Goal: Task Accomplishment & Management: Complete application form

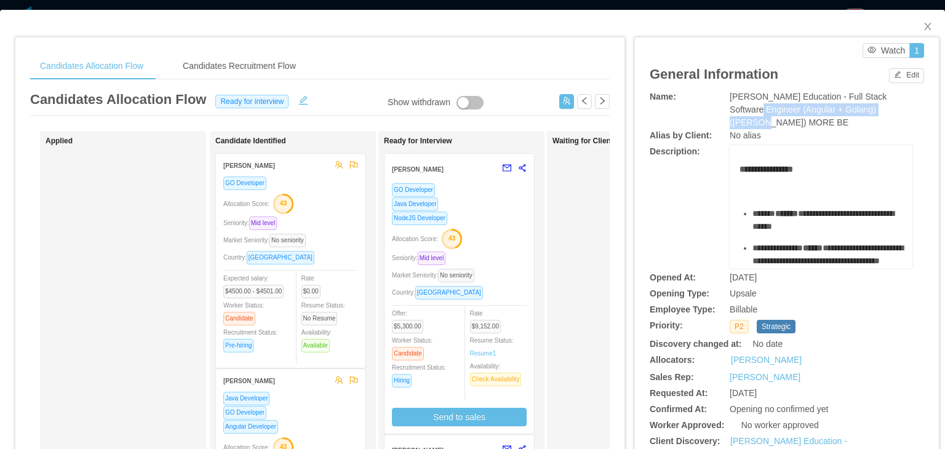
drag, startPoint x: 881, startPoint y: 107, endPoint x: 728, endPoint y: 110, distance: 153.3
click at [730, 110] on div "[PERSON_NAME] Education - Full Stack Software Engineer (Angular + Golang) ([PER…" at bounding box center [821, 109] width 183 height 39
click at [764, 124] on div "[PERSON_NAME] Education - Full Stack Software Engineer (Angular + Golang) ([PER…" at bounding box center [821, 109] width 183 height 39
drag, startPoint x: 764, startPoint y: 124, endPoint x: 721, endPoint y: 100, distance: 49.0
click at [721, 100] on div "Name: [PERSON_NAME] Education - Full Stack Software Engineer (Angular + Golang)…" at bounding box center [787, 109] width 274 height 39
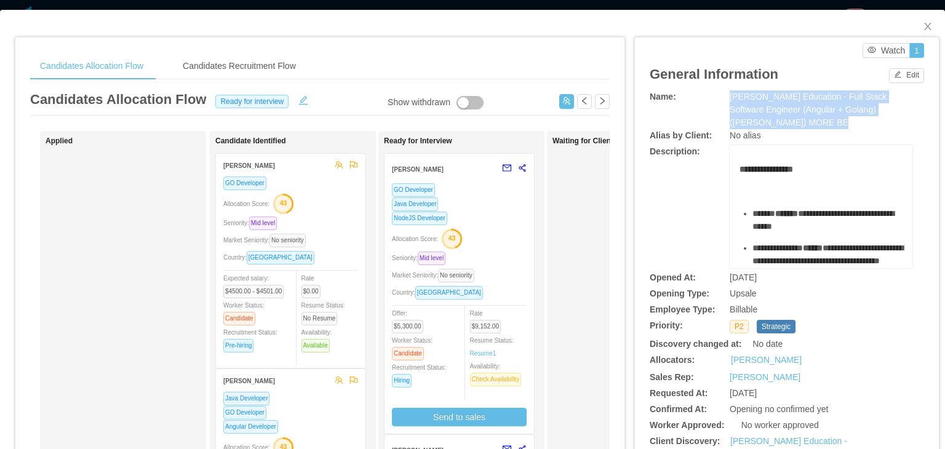
copy div "[PERSON_NAME] Education - Full Stack Software Engineer (Angular + Golang) ([PER…"
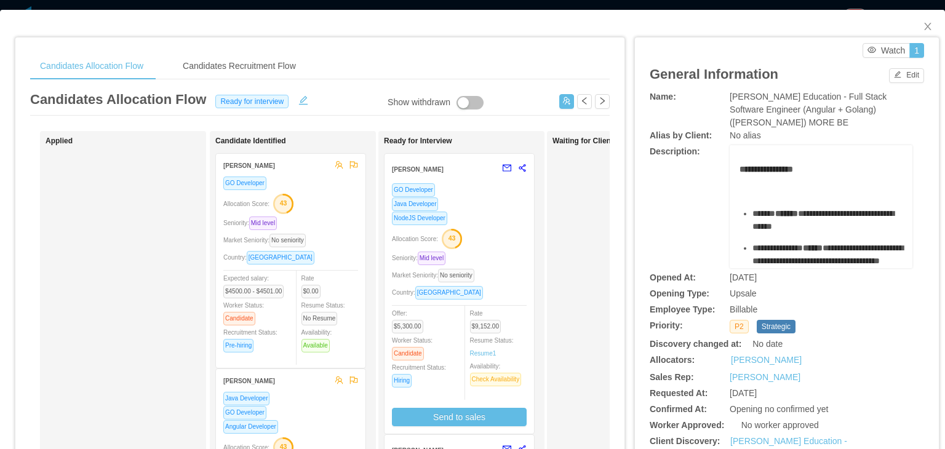
click at [689, 188] on div "**********" at bounding box center [787, 206] width 274 height 123
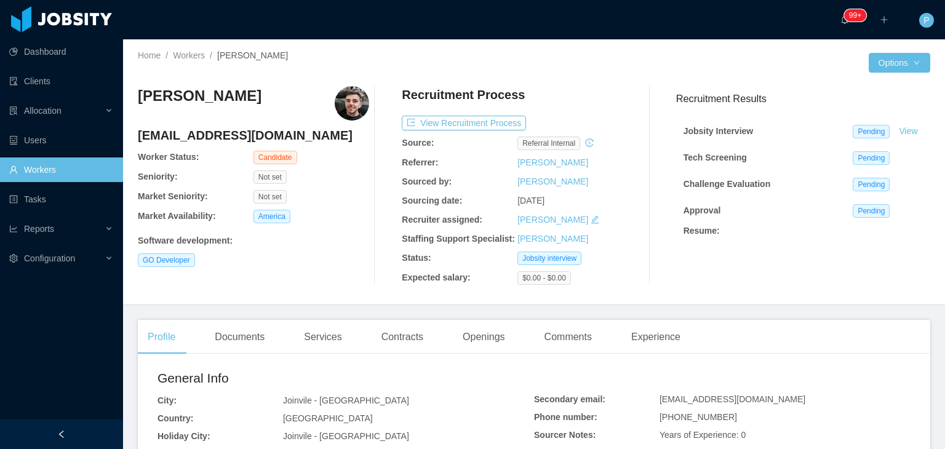
click at [572, 116] on div "View Recruitment Process" at bounding box center [517, 123] width 231 height 15
click at [473, 126] on button "View Recruitment Process" at bounding box center [464, 123] width 124 height 15
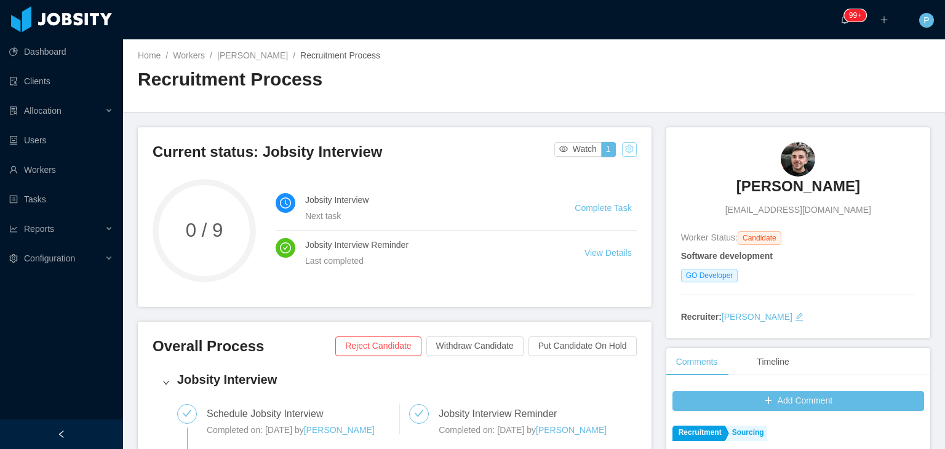
click at [629, 148] on button "button" at bounding box center [629, 149] width 15 height 15
click at [609, 171] on div "Reset process" at bounding box center [597, 169] width 70 height 20
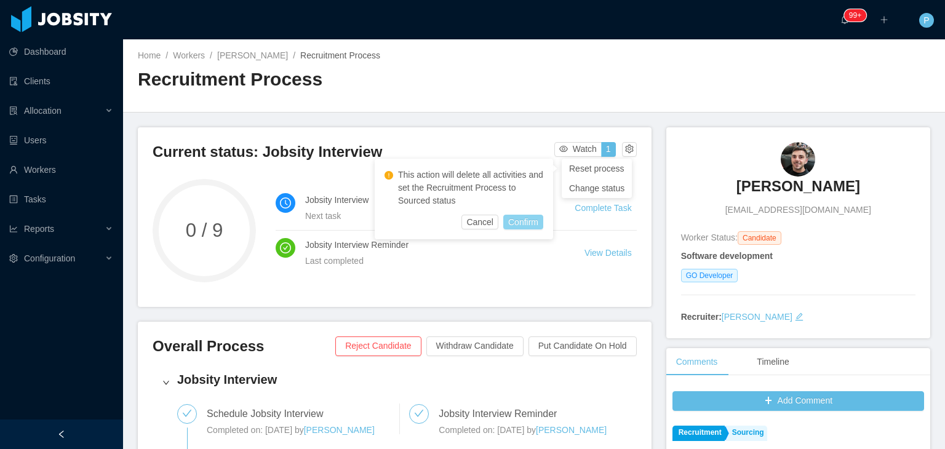
click at [518, 219] on button "Confirm" at bounding box center [523, 222] width 40 height 15
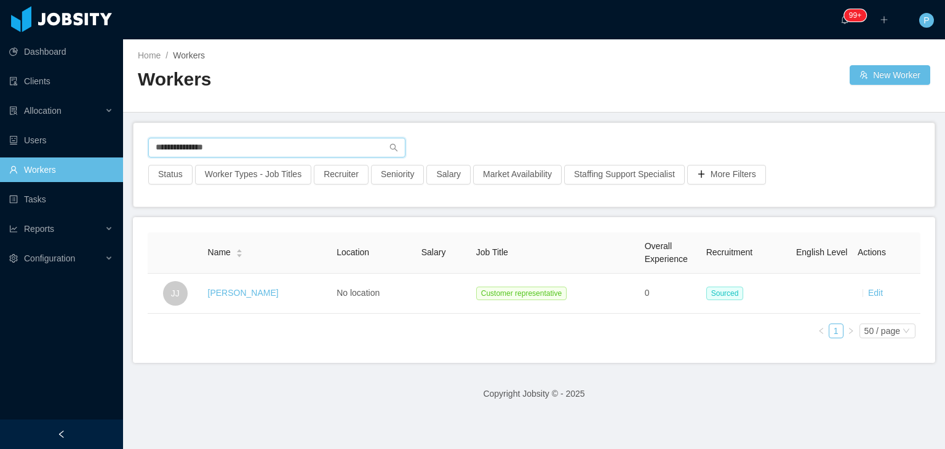
click at [250, 143] on input "**********" at bounding box center [276, 148] width 257 height 20
drag, startPoint x: 0, startPoint y: 0, endPoint x: 126, endPoint y: 144, distance: 191.1
click at [126, 144] on main "**********" at bounding box center [534, 244] width 822 height 410
paste input "*********"
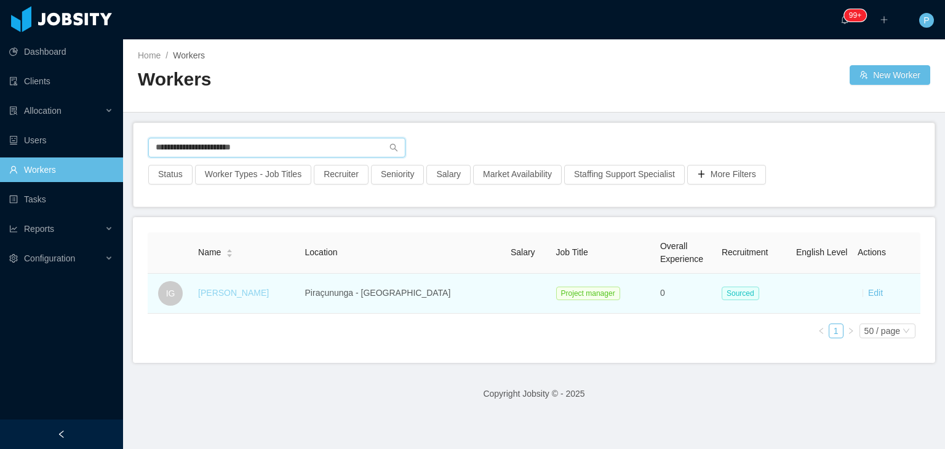
type input "**********"
click at [239, 294] on link "Iasmim Godoy" at bounding box center [233, 293] width 71 height 10
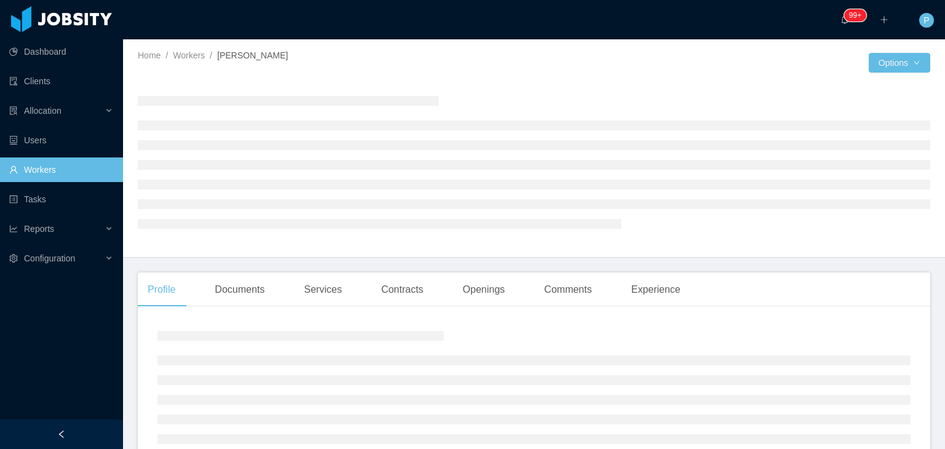
click at [453, 84] on div at bounding box center [534, 161] width 793 height 171
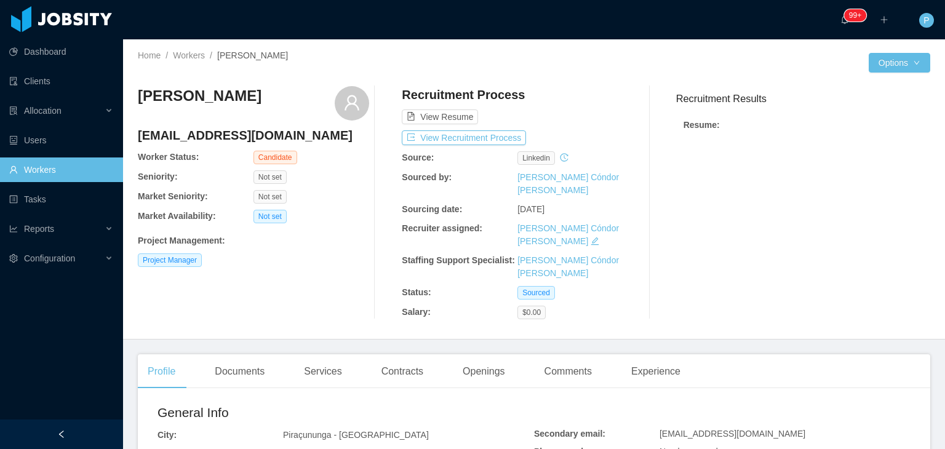
click at [348, 266] on div "Project Manager" at bounding box center [253, 261] width 231 height 14
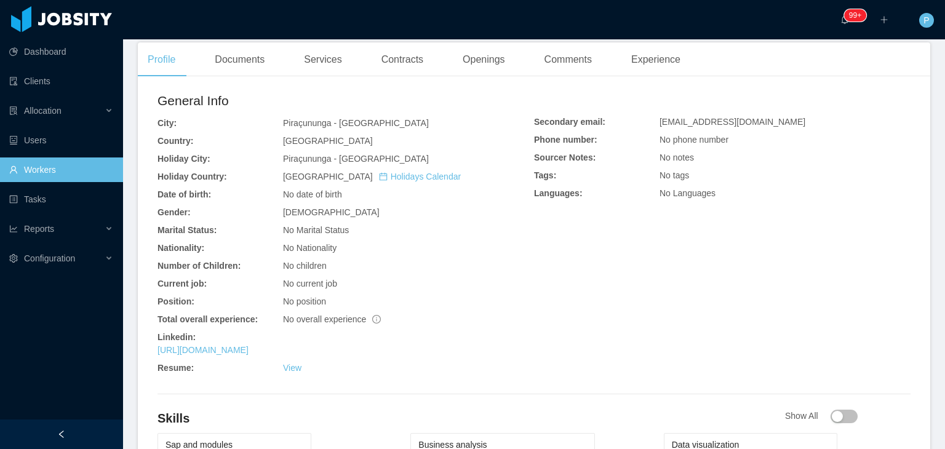
scroll to position [320, 0]
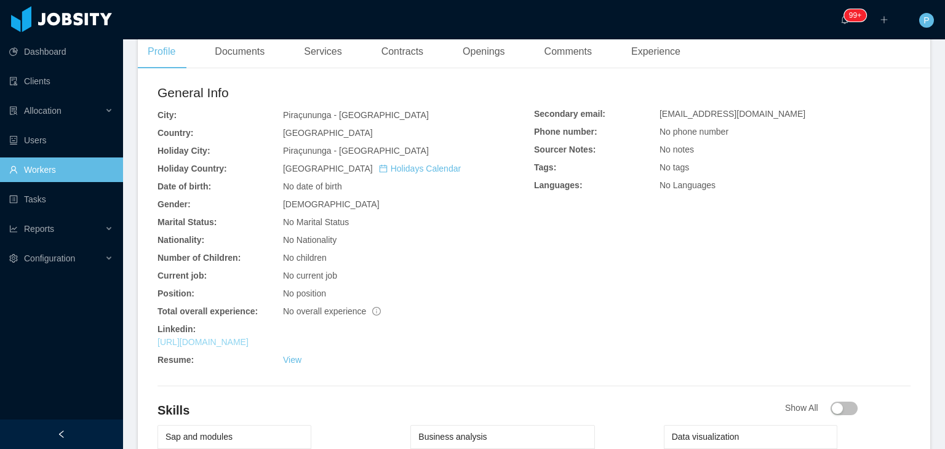
click at [249, 337] on link "https://www.linkedin.com/in/iasmimgodoy" at bounding box center [203, 342] width 91 height 10
click at [467, 109] on div "Piraçununga - São Paulo" at bounding box center [408, 115] width 251 height 13
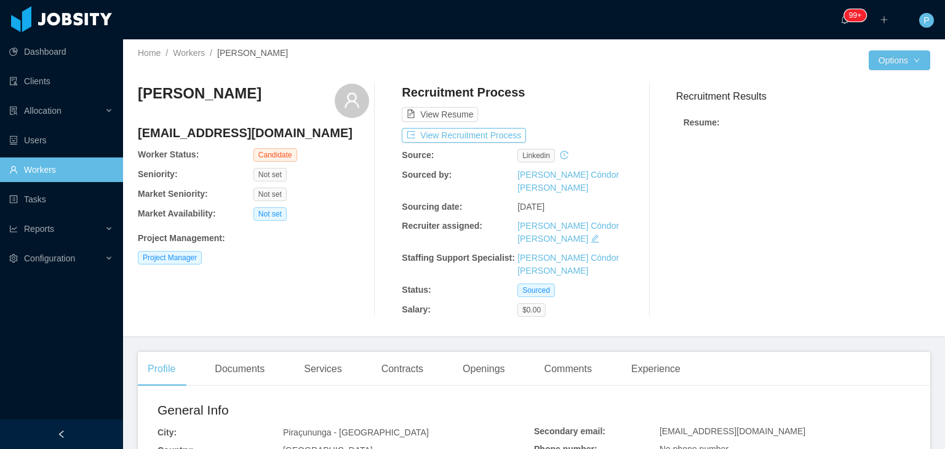
scroll to position [0, 0]
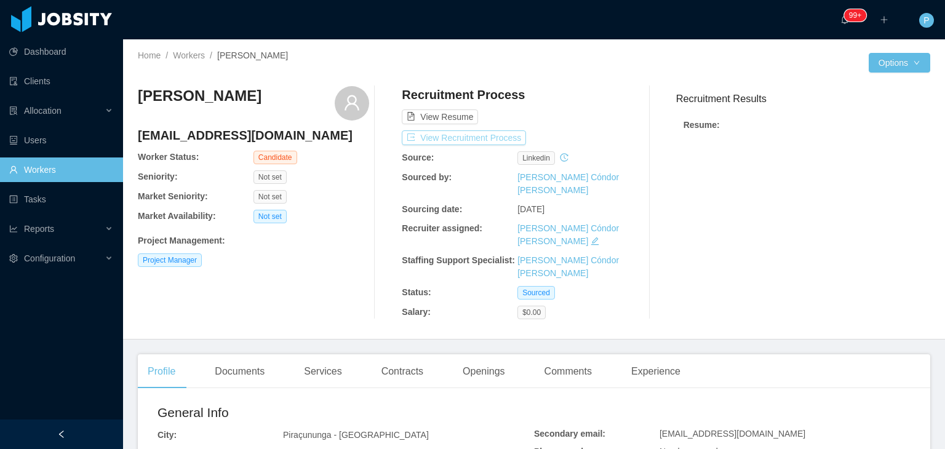
click at [482, 138] on button "View Recruitment Process" at bounding box center [464, 137] width 124 height 15
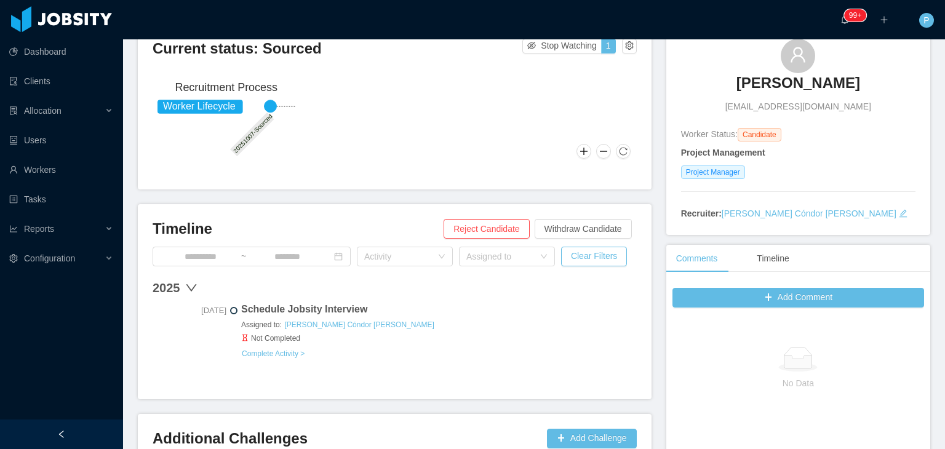
scroll to position [110, 0]
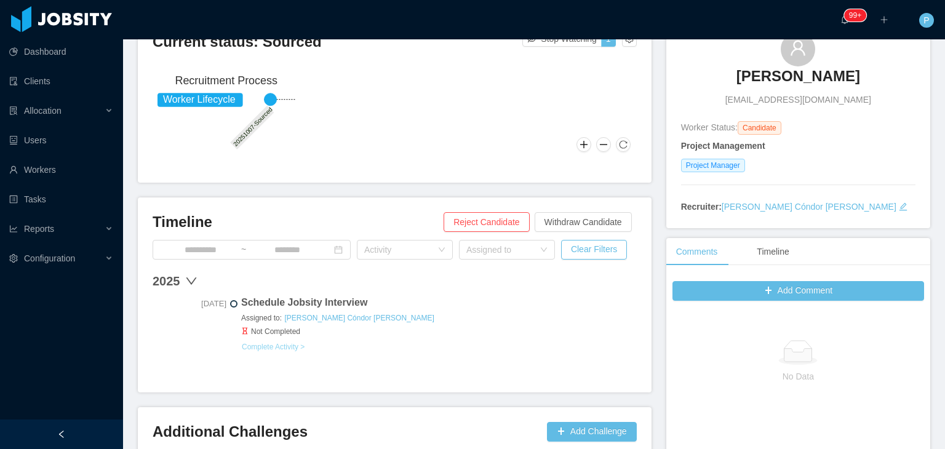
click at [293, 343] on button "Complete Activity >" at bounding box center [273, 347] width 64 height 10
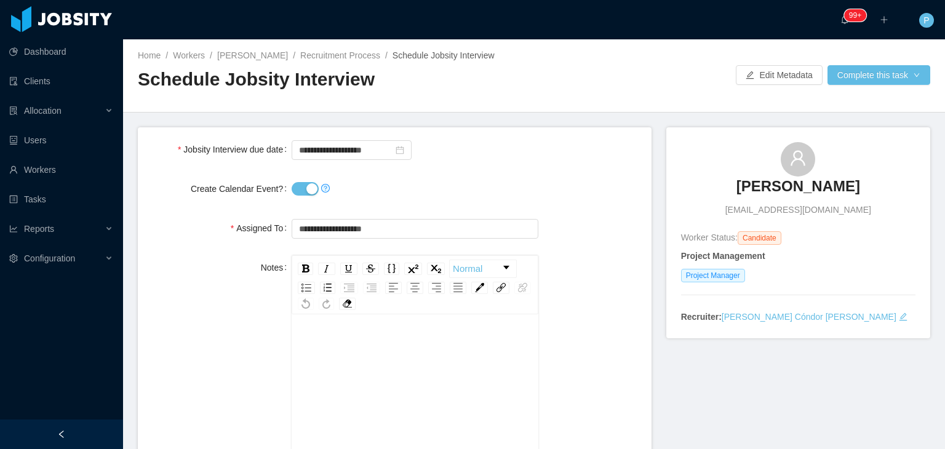
click at [300, 190] on button "Create Calendar Event?" at bounding box center [305, 189] width 27 height 14
click at [867, 68] on button "Complete this task" at bounding box center [879, 75] width 103 height 20
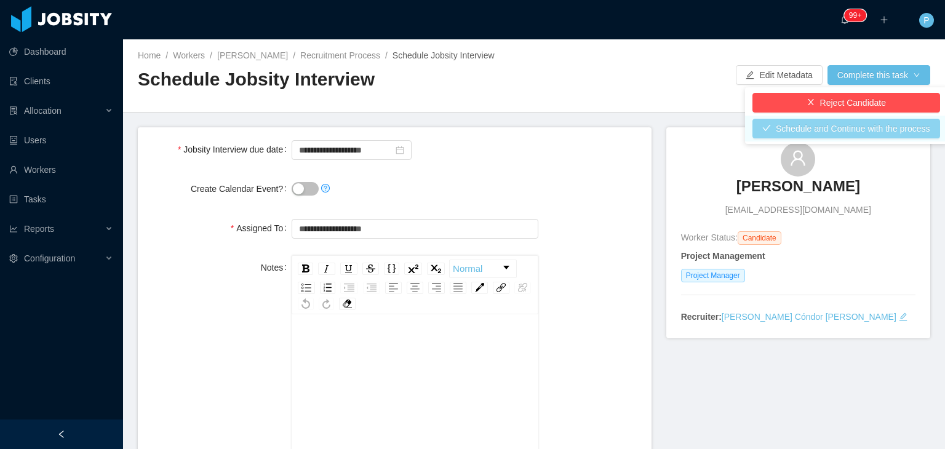
click at [859, 135] on button "Schedule and Continue with the process" at bounding box center [847, 129] width 188 height 20
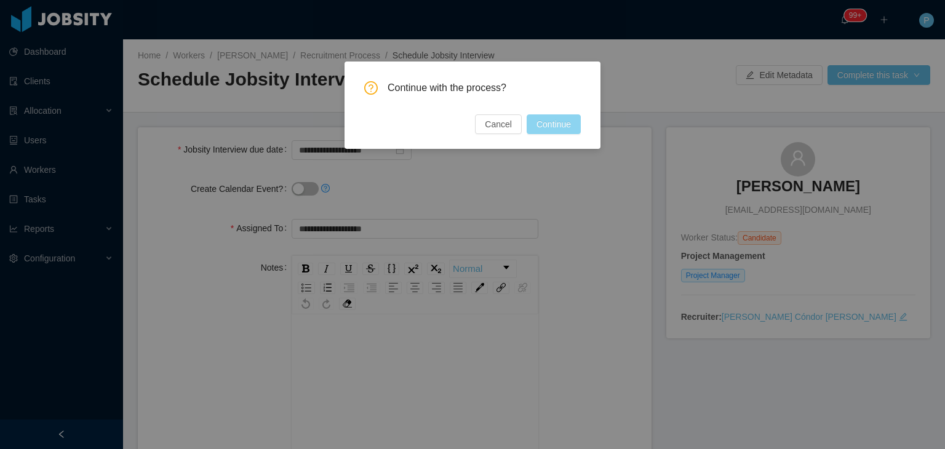
click at [554, 118] on button "Continue" at bounding box center [554, 124] width 54 height 20
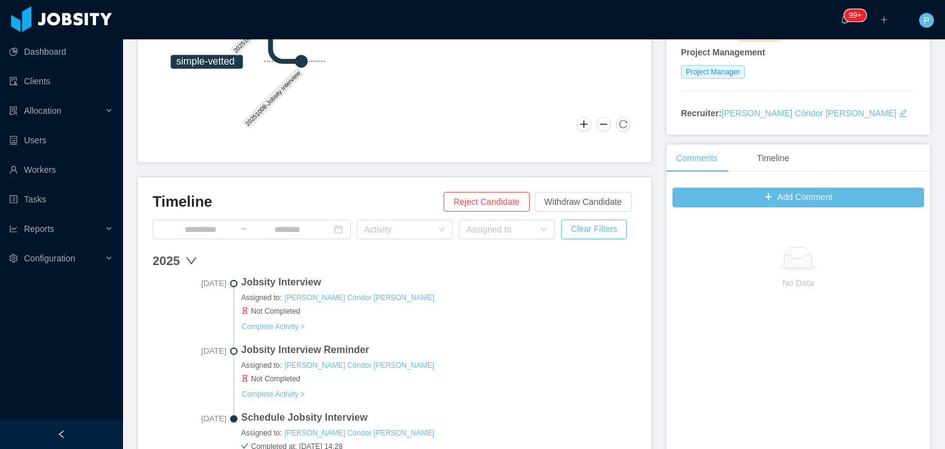
scroll to position [206, 0]
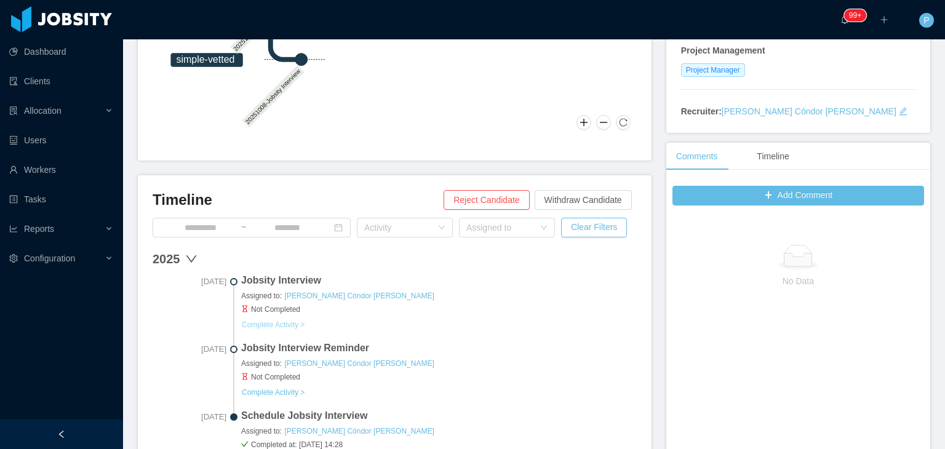
click at [291, 322] on button "Complete Activity >" at bounding box center [273, 325] width 64 height 10
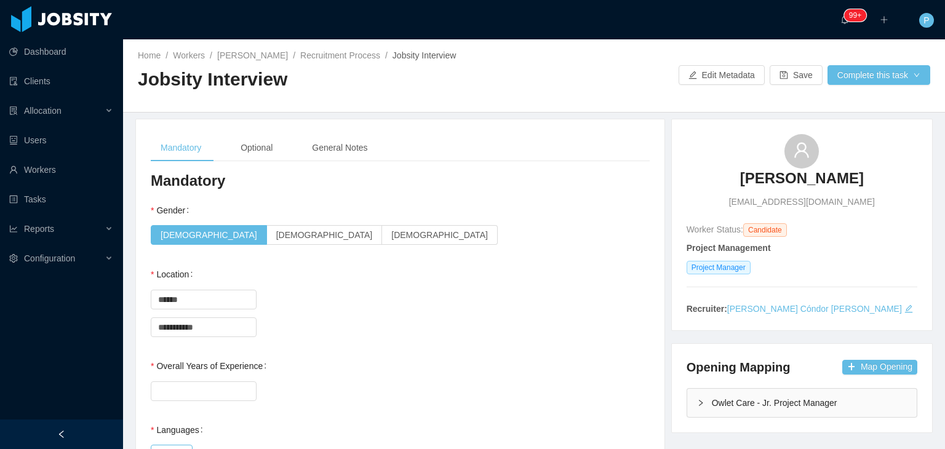
click at [463, 232] on div "Female Male Non-binary" at bounding box center [400, 235] width 499 height 25
click at [361, 142] on div "General Notes" at bounding box center [339, 148] width 75 height 28
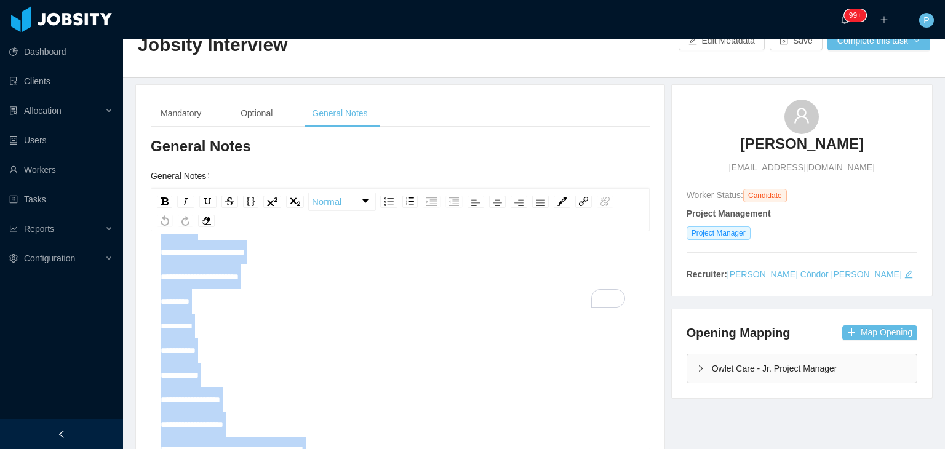
scroll to position [257, 0]
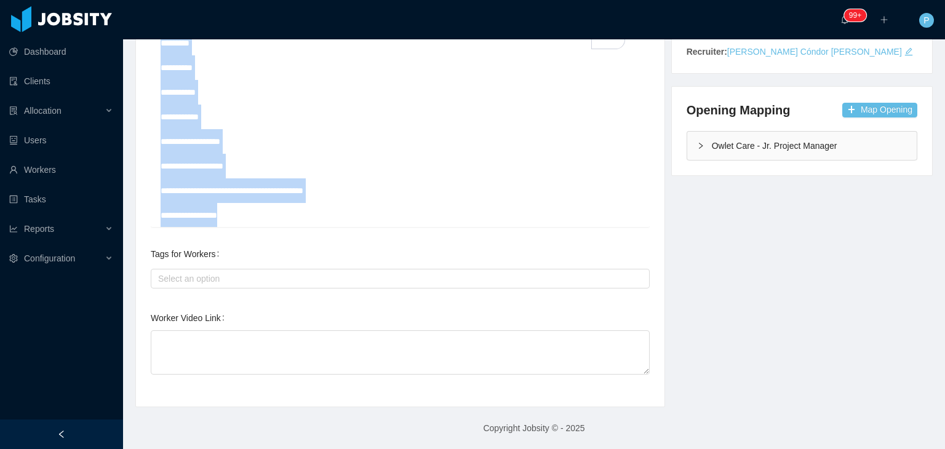
drag, startPoint x: 162, startPoint y: 301, endPoint x: 428, endPoint y: 478, distance: 319.2
click at [428, 449] on html "**********" at bounding box center [472, 224] width 945 height 449
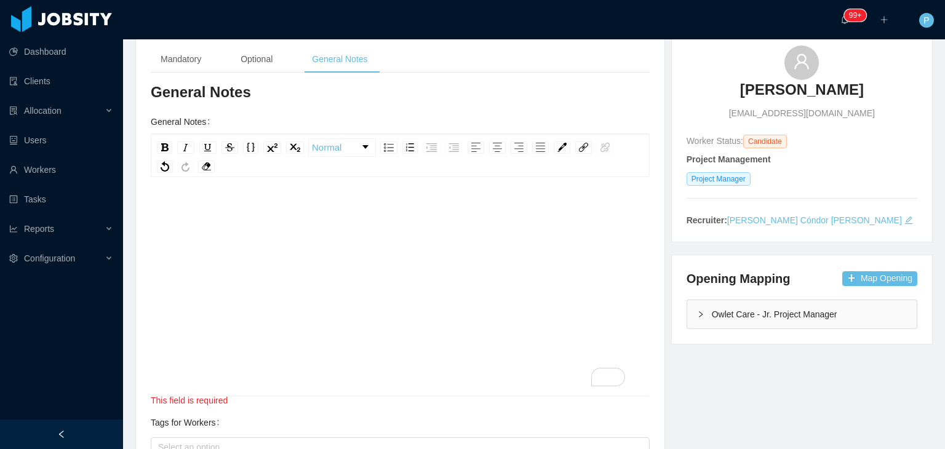
scroll to position [85, 0]
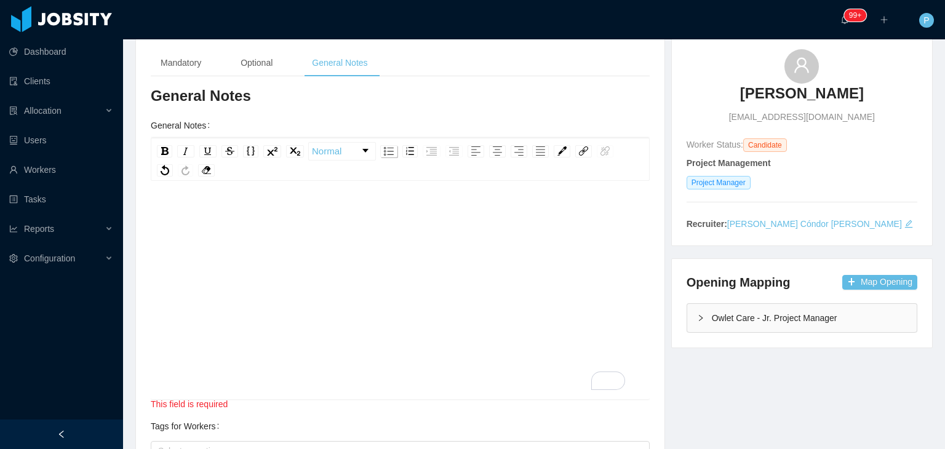
click at [389, 156] on div "rdw-list-control" at bounding box center [388, 151] width 17 height 12
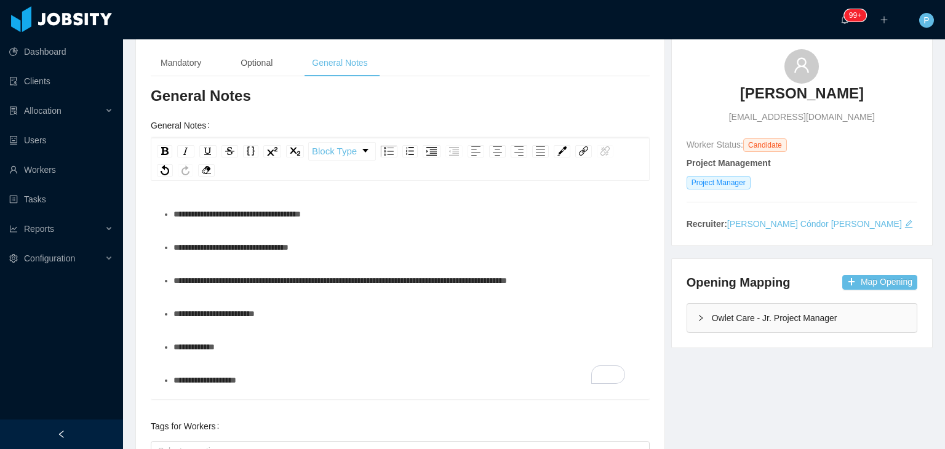
scroll to position [0, 0]
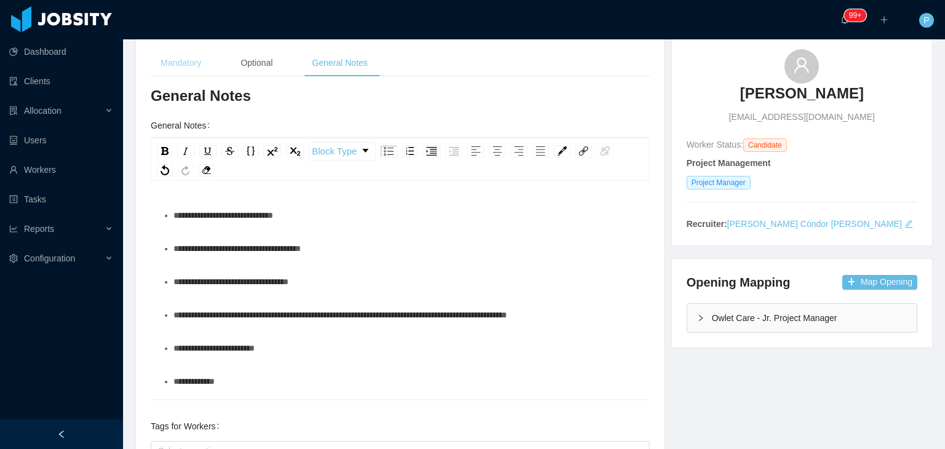
click at [185, 62] on div "Mandatory" at bounding box center [181, 63] width 60 height 28
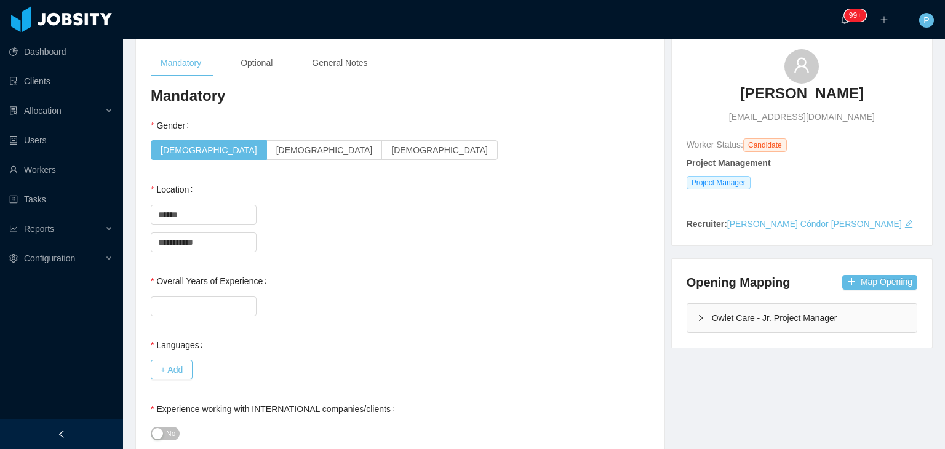
click at [311, 240] on div "**********" at bounding box center [400, 242] width 499 height 25
click at [383, 217] on div "Country ****** Brazil" at bounding box center [400, 214] width 499 height 25
click at [384, 280] on div "Overall Years of Experience" at bounding box center [400, 293] width 499 height 49
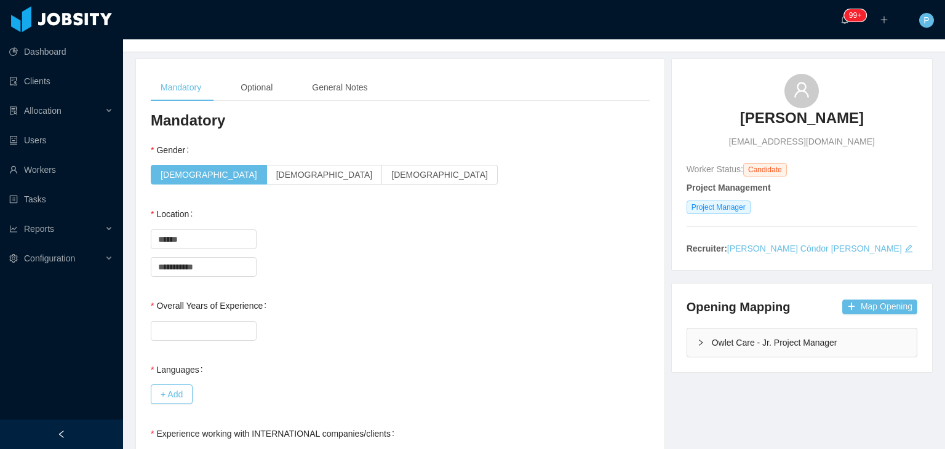
scroll to position [36, 0]
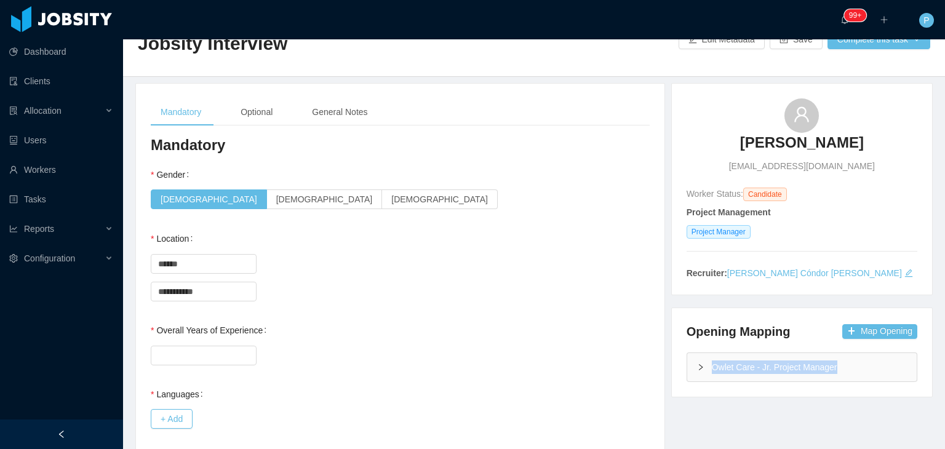
drag, startPoint x: 834, startPoint y: 367, endPoint x: 704, endPoint y: 368, distance: 129.9
click at [704, 368] on div "Owlet Care - Jr. Project Manager" at bounding box center [802, 367] width 230 height 28
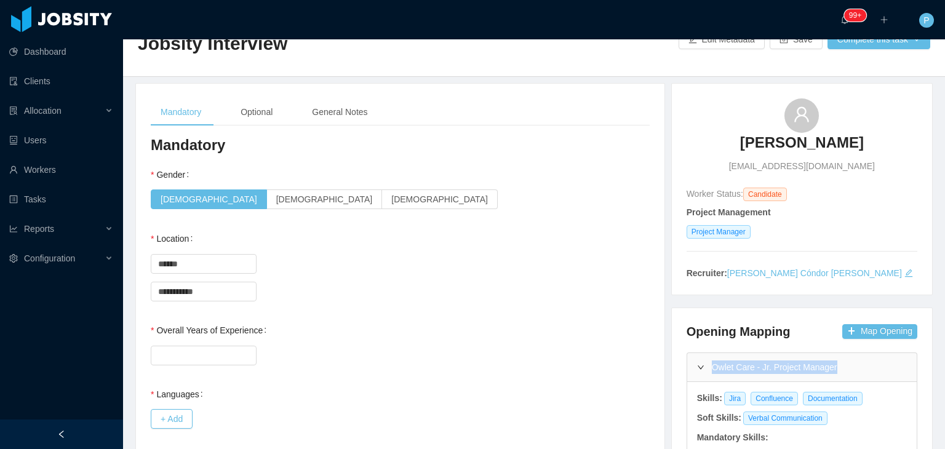
copy div "Owlet Care - Jr. Project Manager"
click at [343, 119] on div "General Notes" at bounding box center [339, 112] width 75 height 28
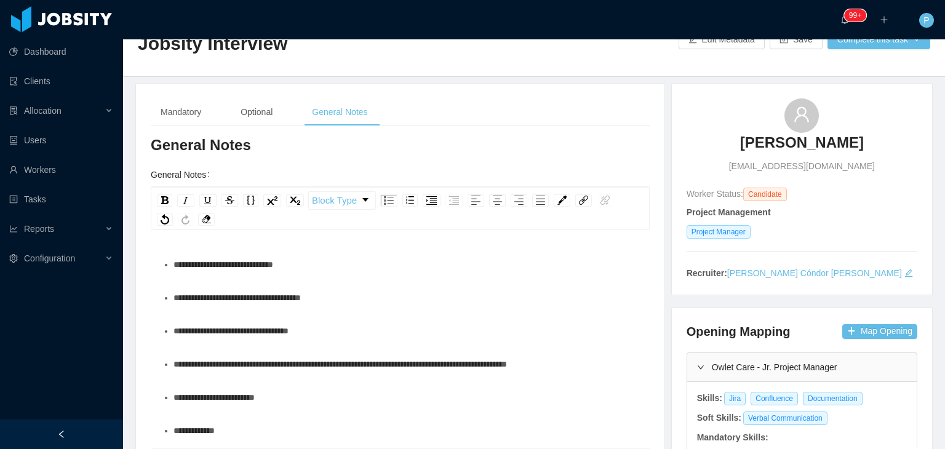
click at [217, 262] on span "**********" at bounding box center [224, 264] width 100 height 9
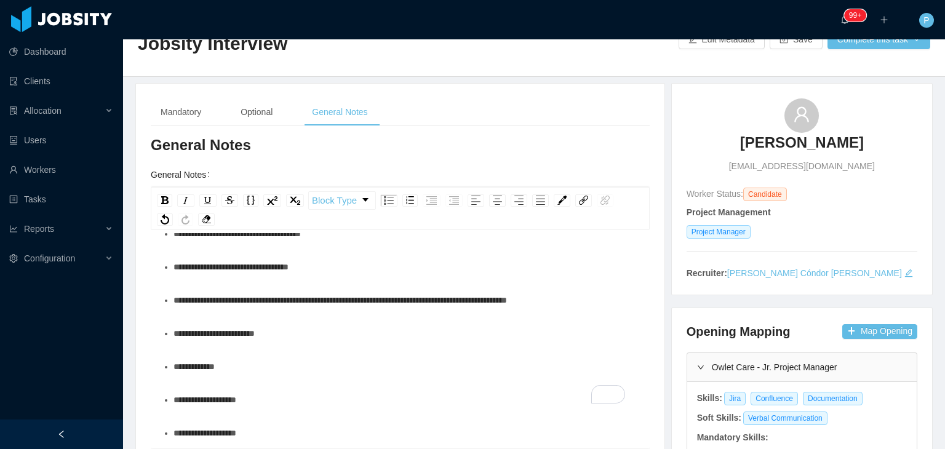
scroll to position [67, 0]
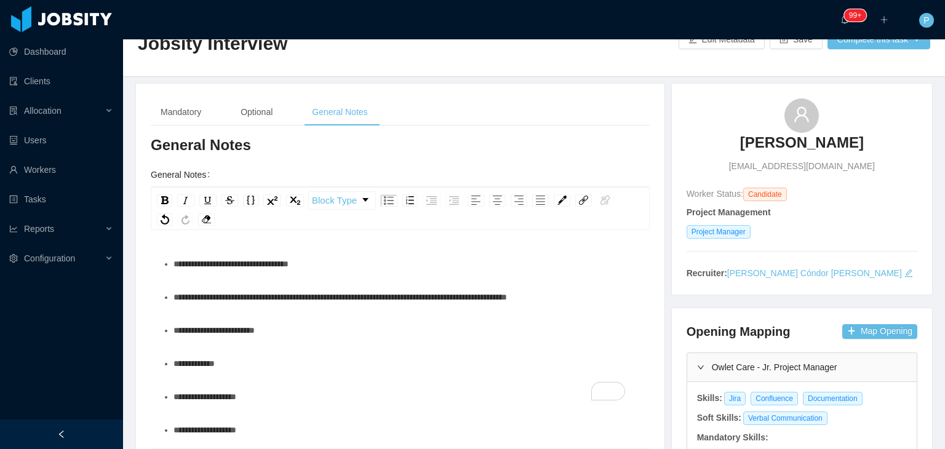
click at [308, 331] on div "**********" at bounding box center [407, 330] width 467 height 25
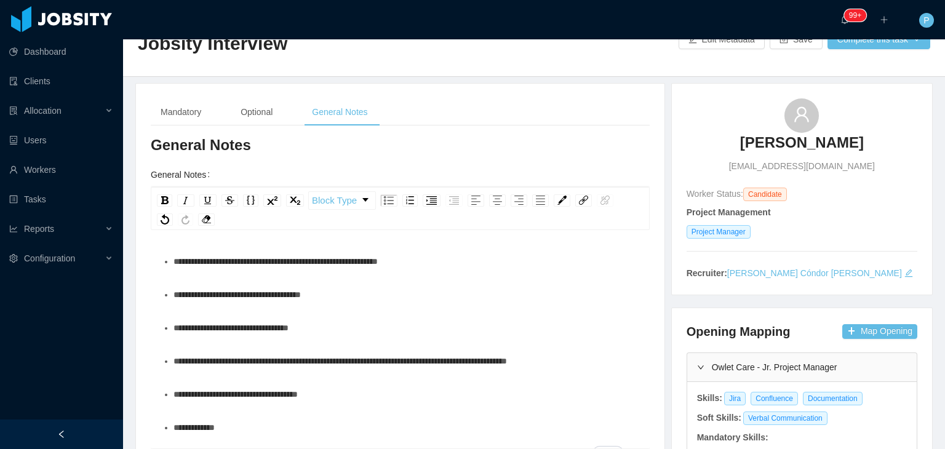
scroll to position [0, 0]
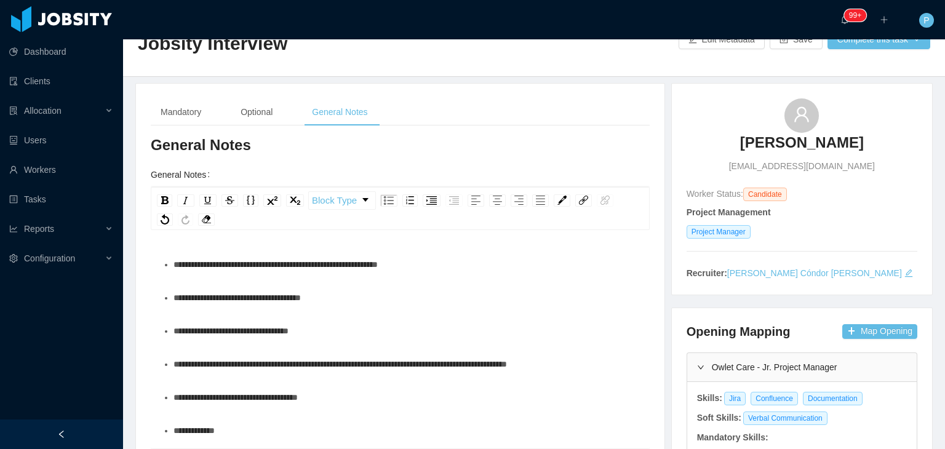
click at [386, 302] on div "**********" at bounding box center [407, 298] width 467 height 25
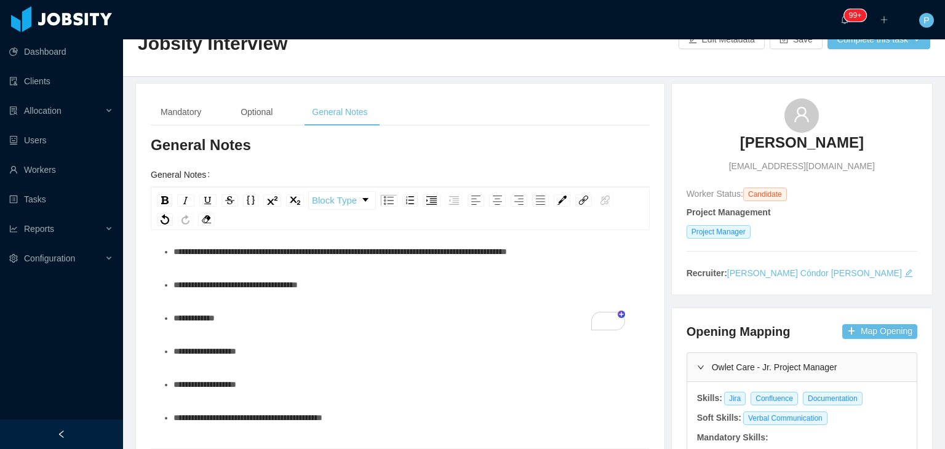
scroll to position [158, 0]
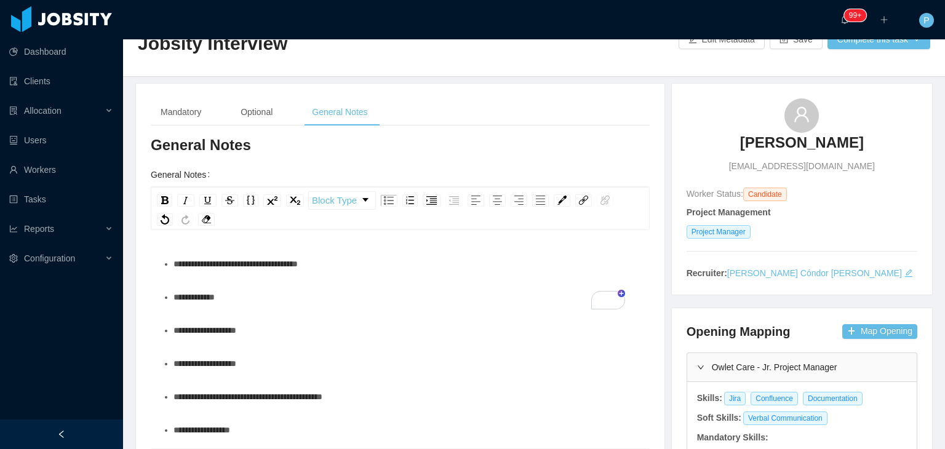
click at [396, 259] on div "**********" at bounding box center [407, 264] width 467 height 25
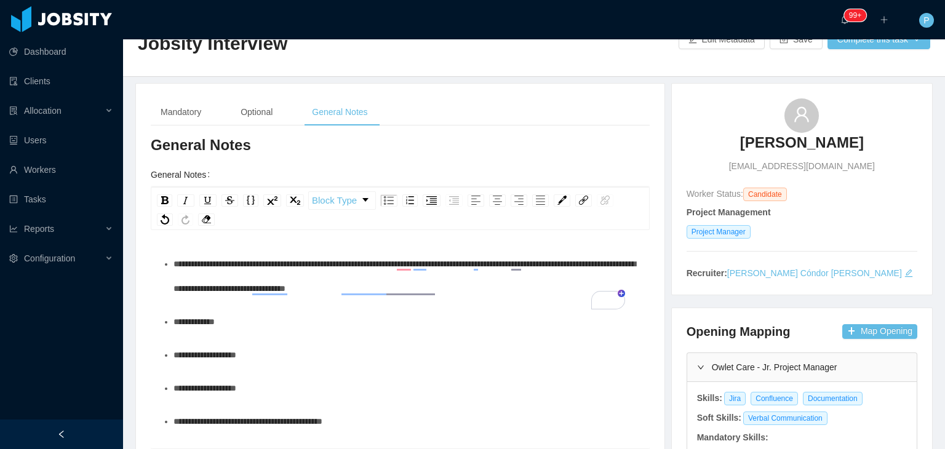
click at [249, 318] on div "**********" at bounding box center [407, 322] width 467 height 25
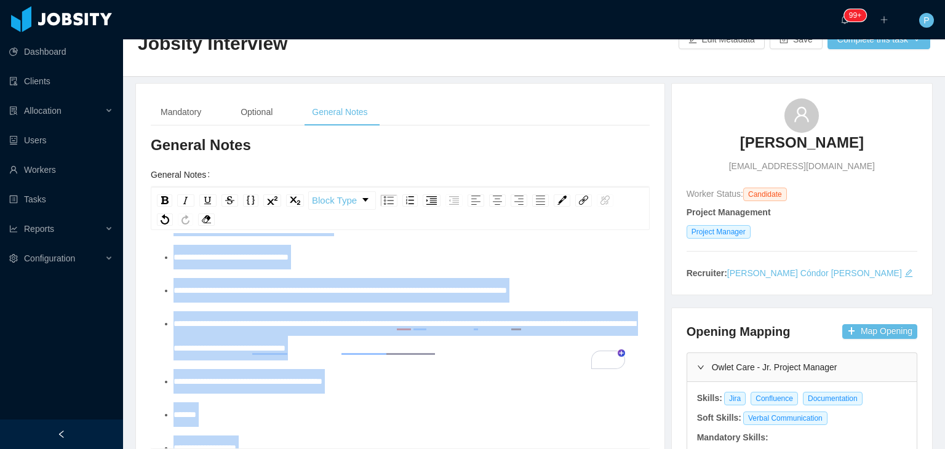
scroll to position [0, 0]
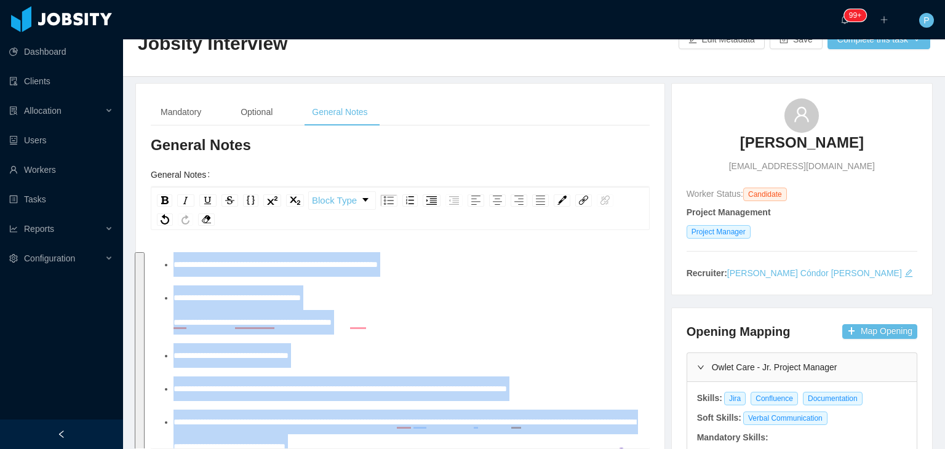
drag, startPoint x: 214, startPoint y: 436, endPoint x: 192, endPoint y: 206, distance: 230.6
click at [192, 206] on div "**********" at bounding box center [400, 318] width 499 height 262
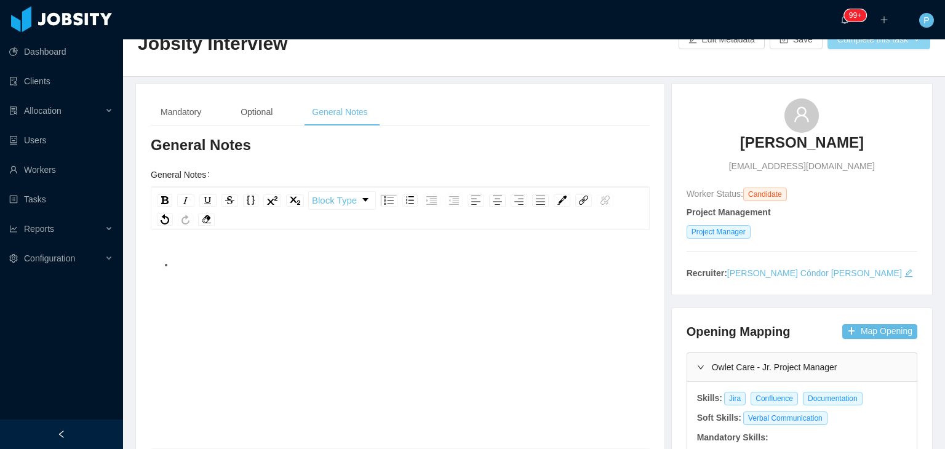
click at [876, 40] on button "Complete this task" at bounding box center [879, 40] width 103 height 20
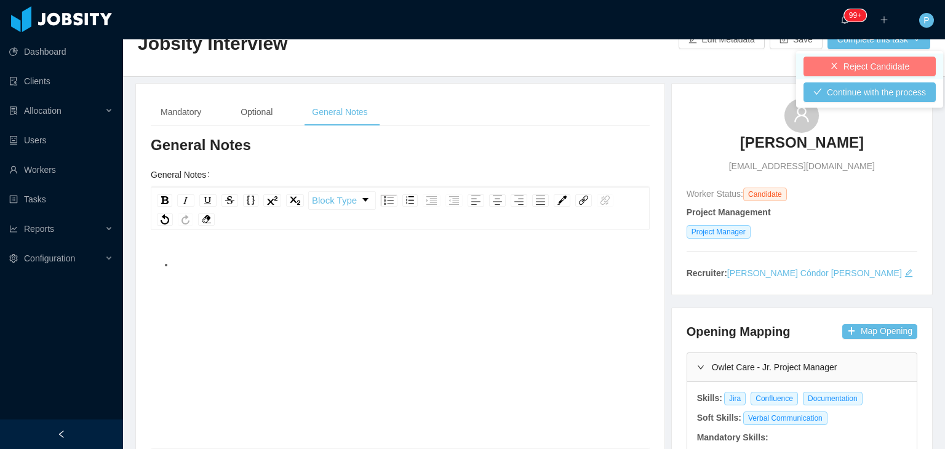
click at [855, 63] on button "Reject Candidate" at bounding box center [870, 67] width 132 height 20
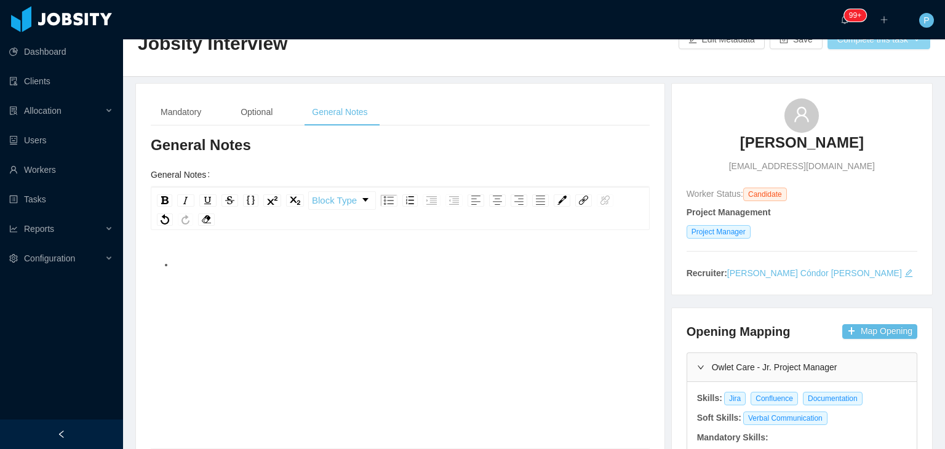
click at [857, 41] on button "Complete this task" at bounding box center [879, 40] width 103 height 20
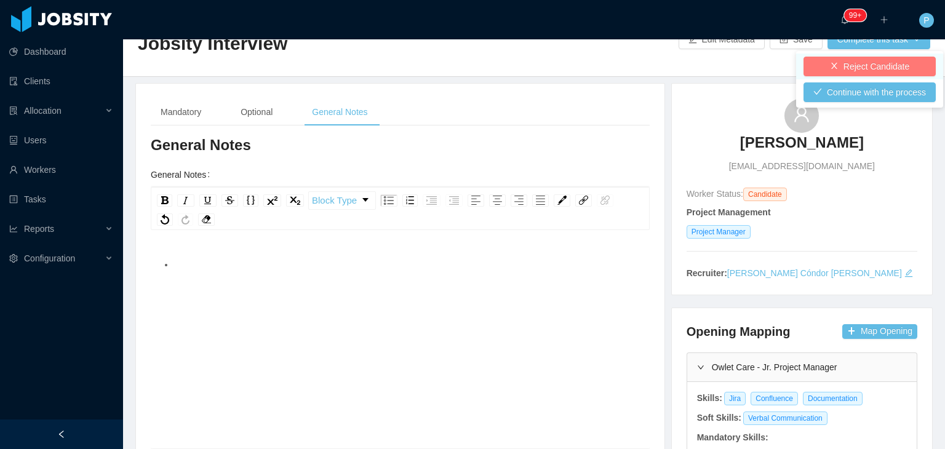
click at [905, 62] on button "Reject Candidate" at bounding box center [870, 67] width 132 height 20
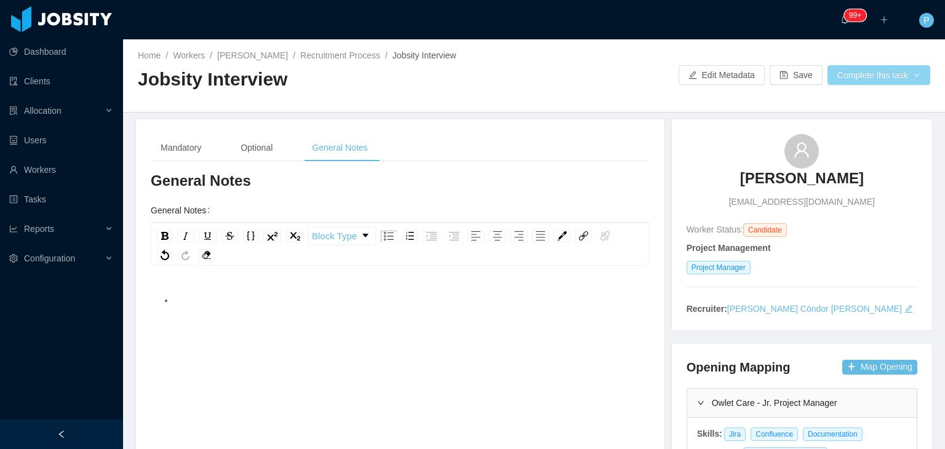
click at [876, 66] on button "Complete this task" at bounding box center [879, 75] width 103 height 20
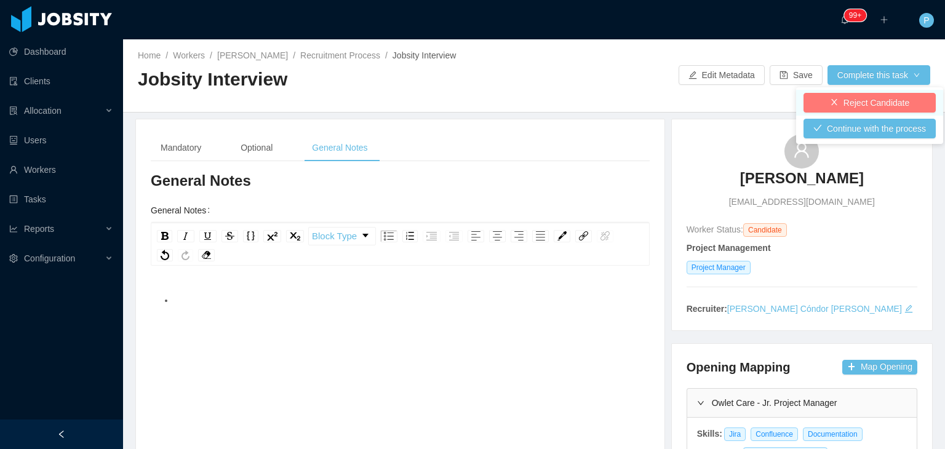
click at [833, 97] on button "Reject Candidate" at bounding box center [870, 103] width 132 height 20
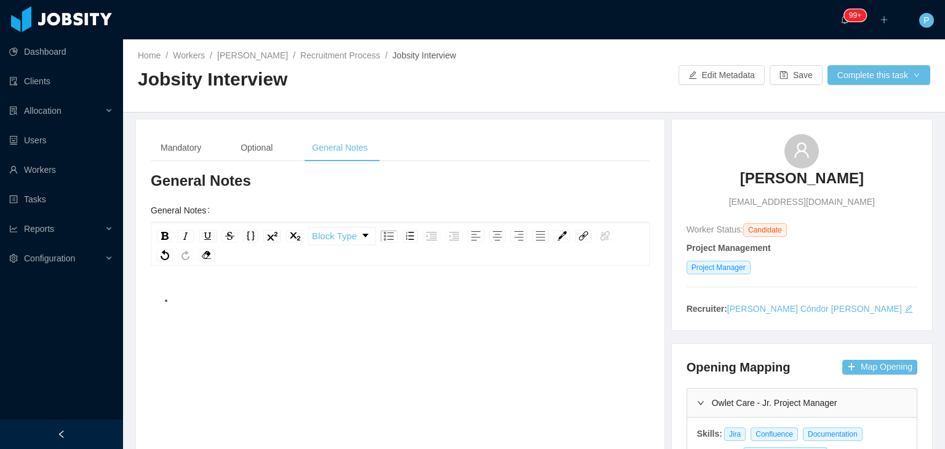
click at [546, 75] on div at bounding box center [606, 75] width 145 height 20
click at [855, 75] on button "Complete this task" at bounding box center [879, 75] width 103 height 20
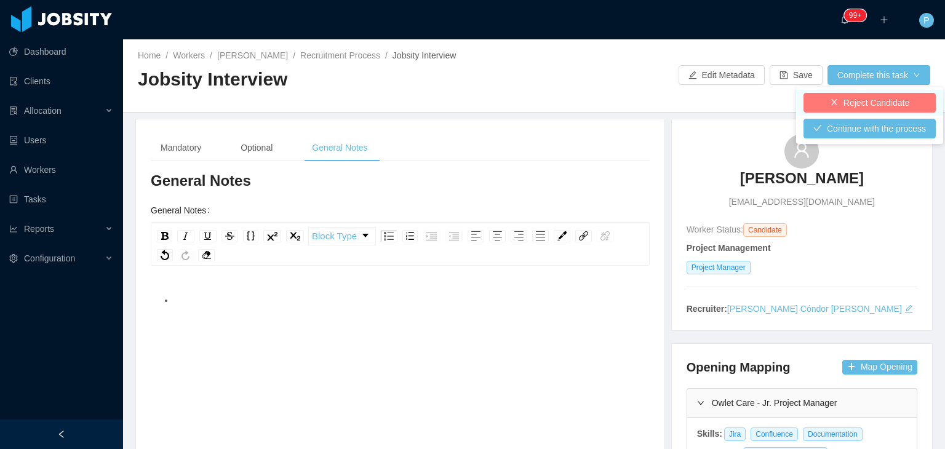
click at [862, 98] on button "Reject Candidate" at bounding box center [870, 103] width 132 height 20
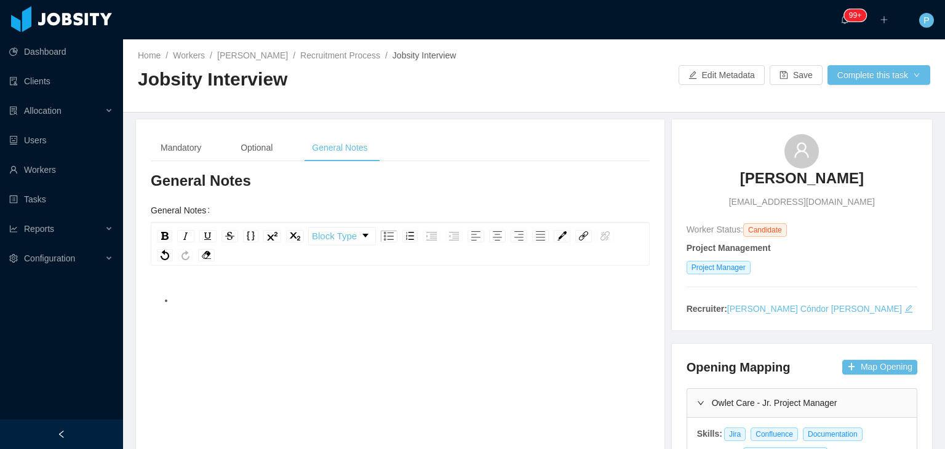
click at [611, 98] on div "Home / Workers / Iasmim Godoy / Recruitment Process / Jobsity Interview / Jobsi…" at bounding box center [534, 75] width 822 height 73
click at [835, 76] on button "Complete this task" at bounding box center [879, 75] width 103 height 20
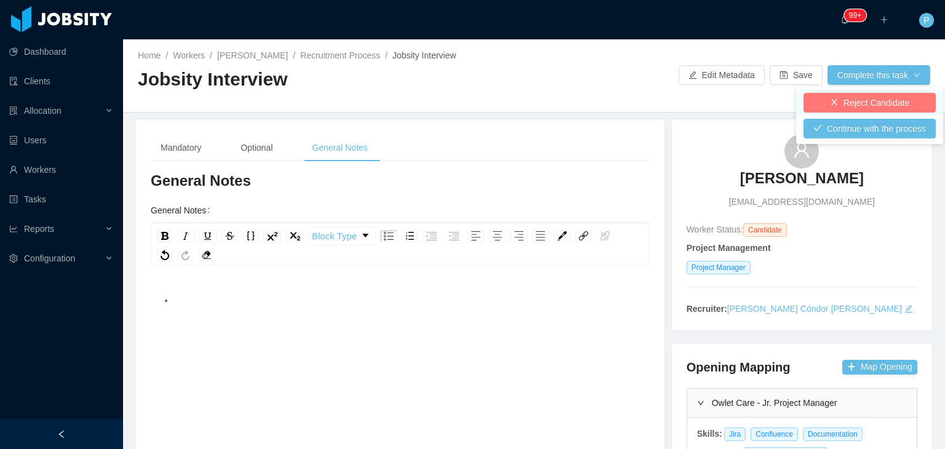
click at [852, 100] on button "Reject Candidate" at bounding box center [870, 103] width 132 height 20
